Goal: Find specific page/section: Find specific page/section

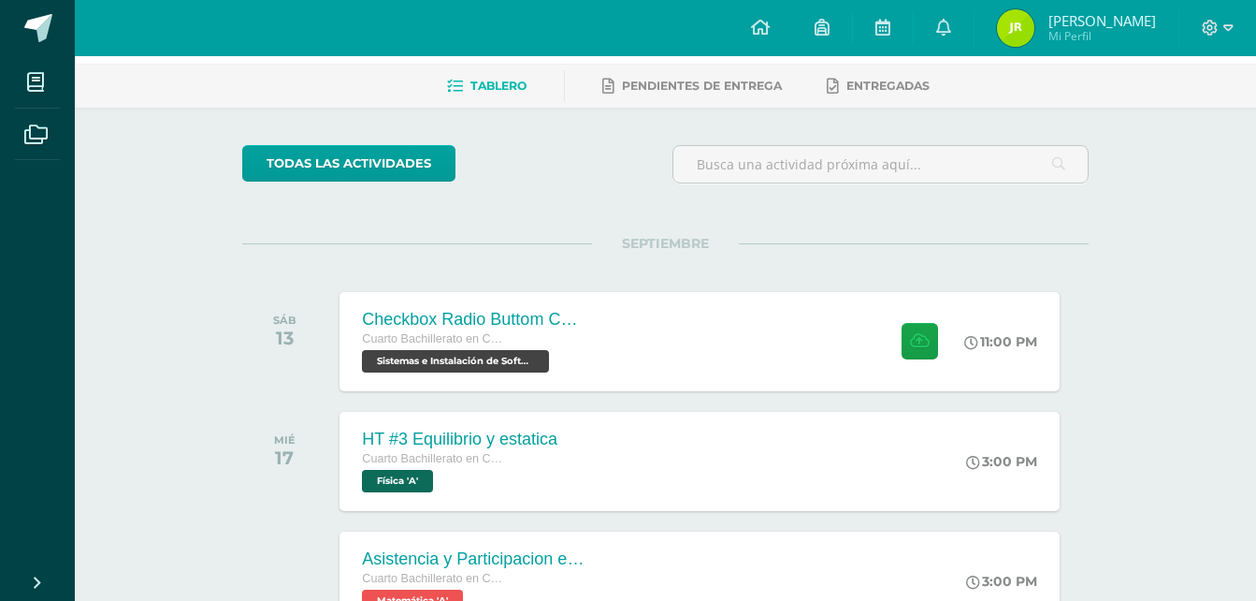
scroll to position [75, 0]
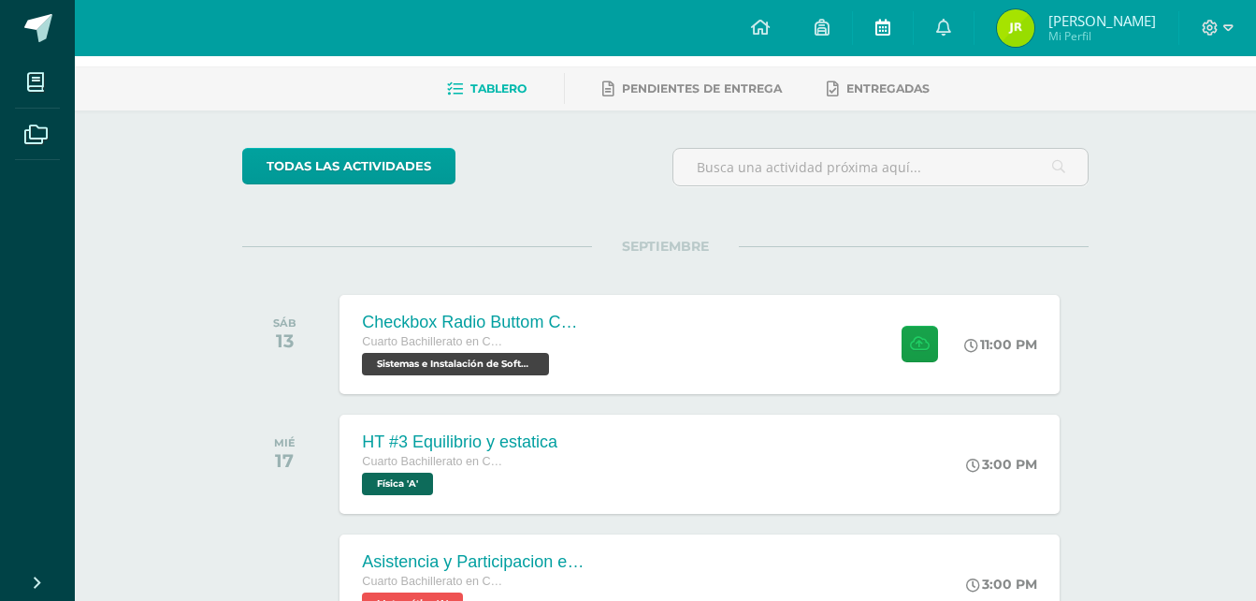
click at [898, 14] on link at bounding box center [883, 28] width 60 height 56
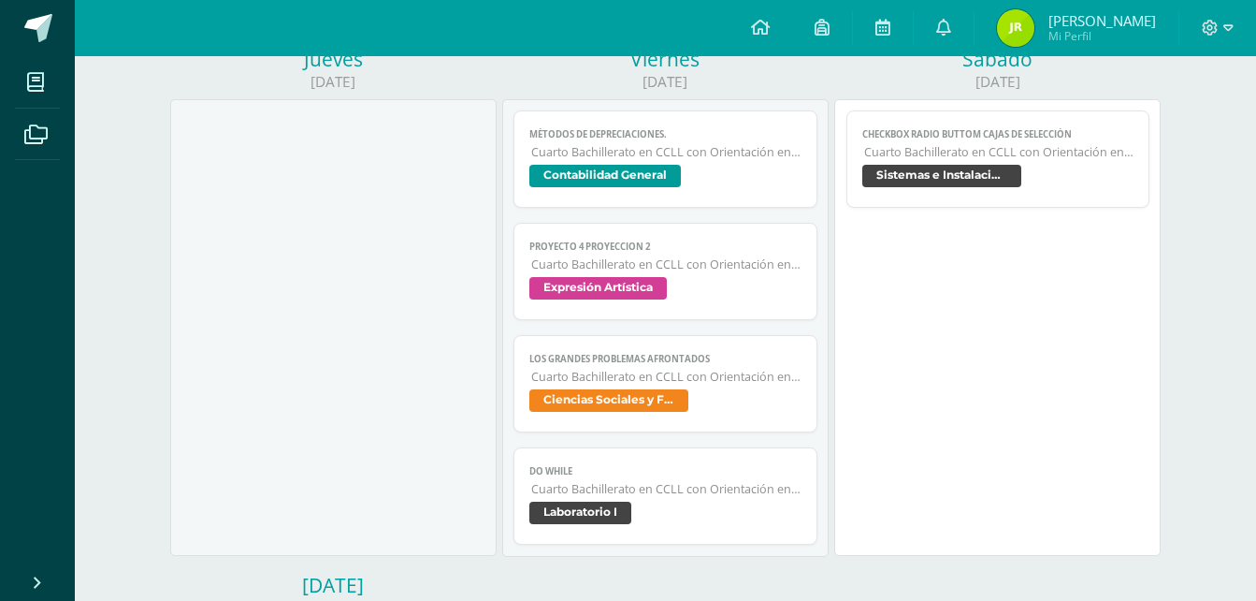
scroll to position [792, 0]
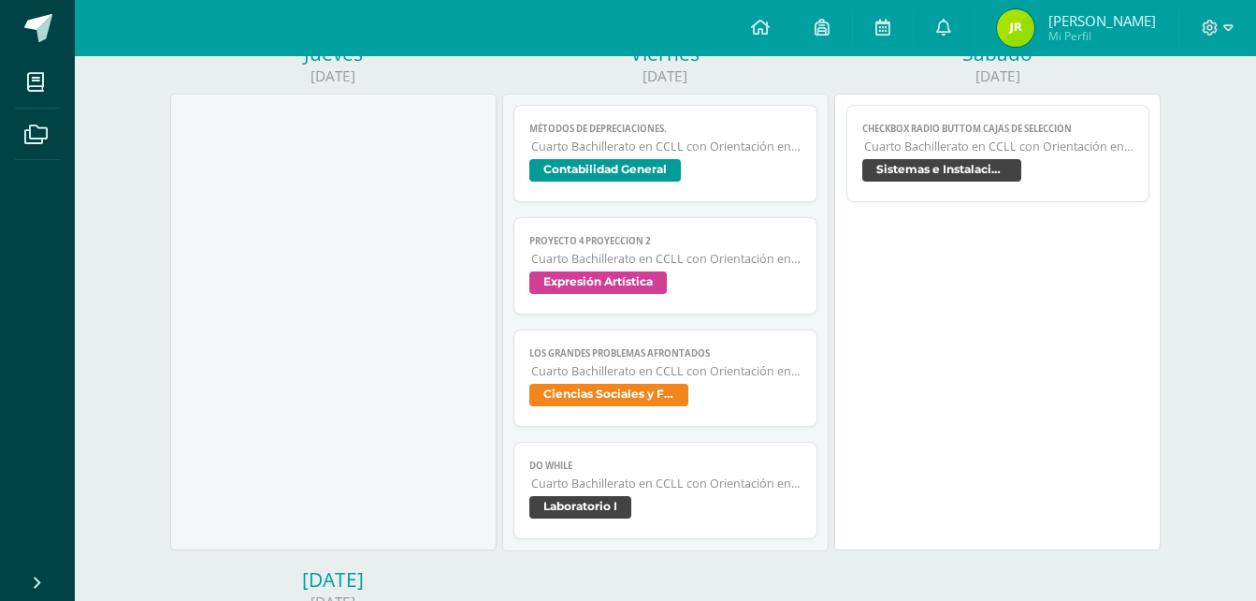
click at [700, 476] on span "Cuarto Bachillerato en CCLL con Orientación en Computación" at bounding box center [666, 483] width 270 height 16
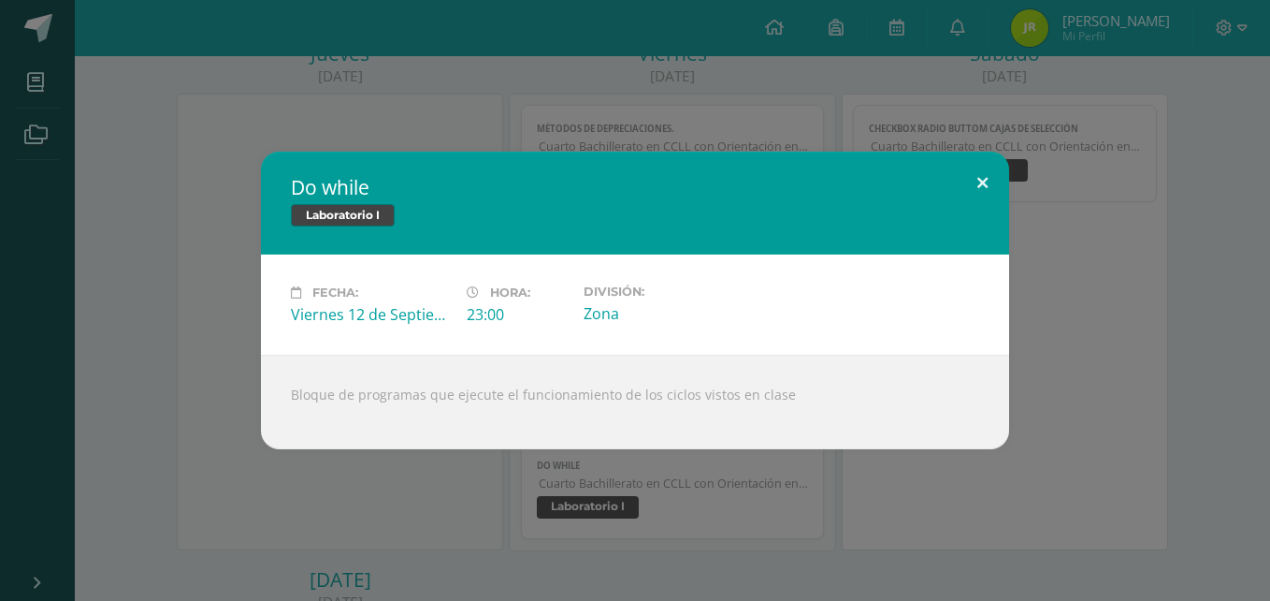
click at [977, 189] on button at bounding box center [982, 184] width 53 height 64
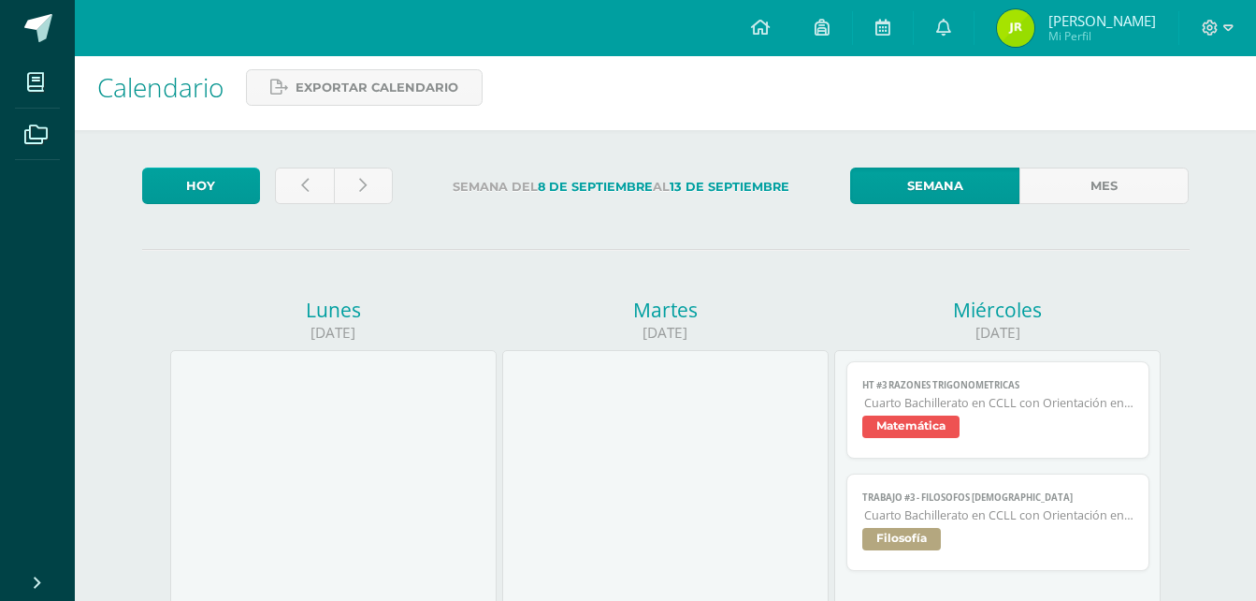
scroll to position [0, 0]
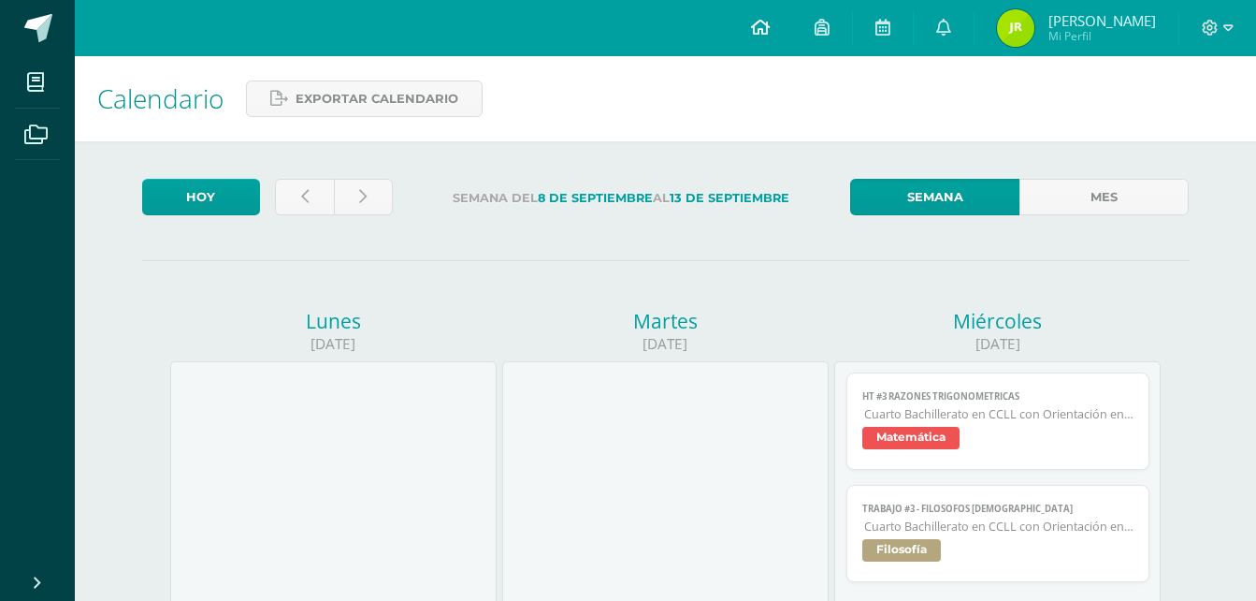
click at [758, 22] on icon at bounding box center [760, 27] width 19 height 17
